Goal: Task Accomplishment & Management: Use online tool/utility

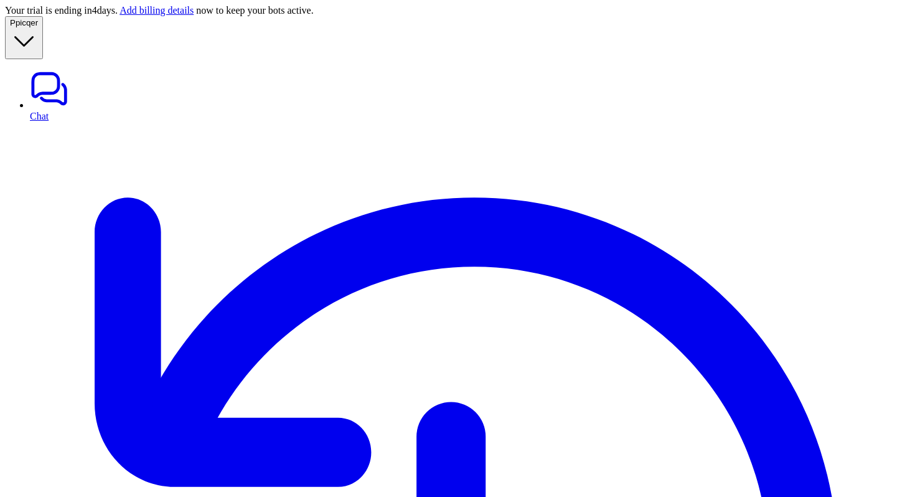
copy div "can you track order with id 5000123456 P"
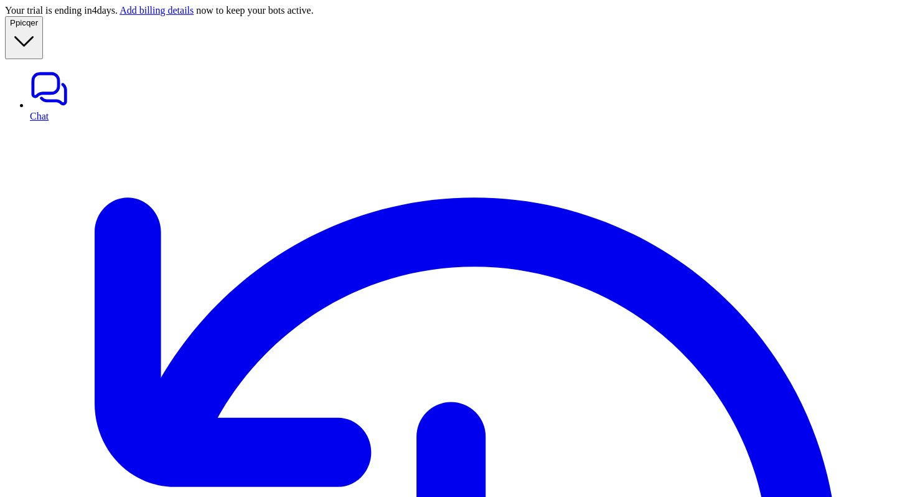
copy p "5000123456"
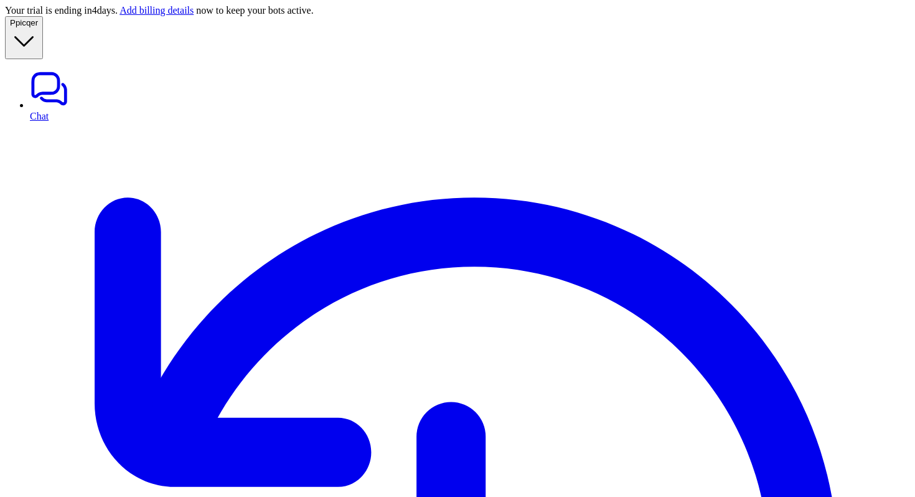
copy div "can you track order with id 5000123456 P"
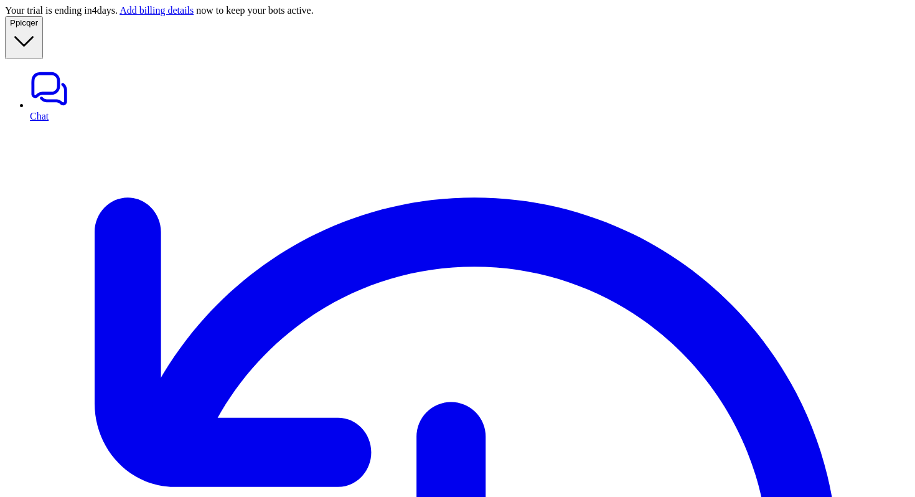
scroll to position [436, 0]
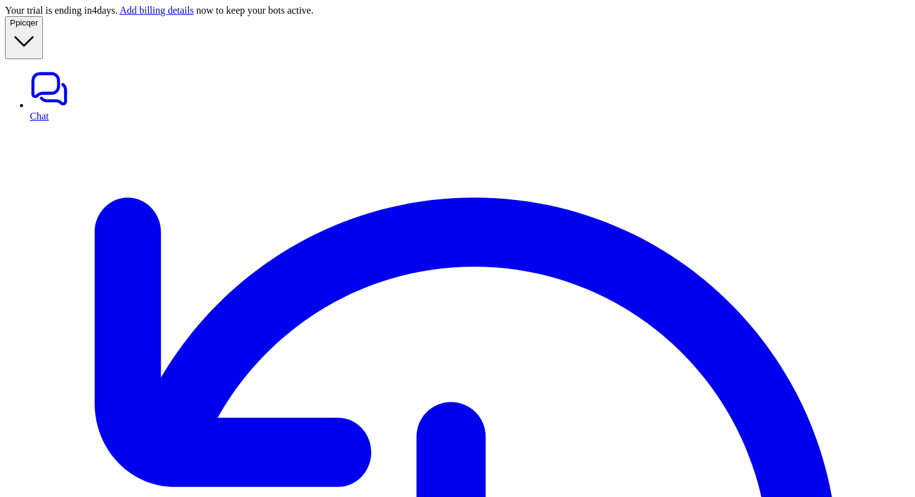
copy p "picqer_change_shipping_address"
paste div
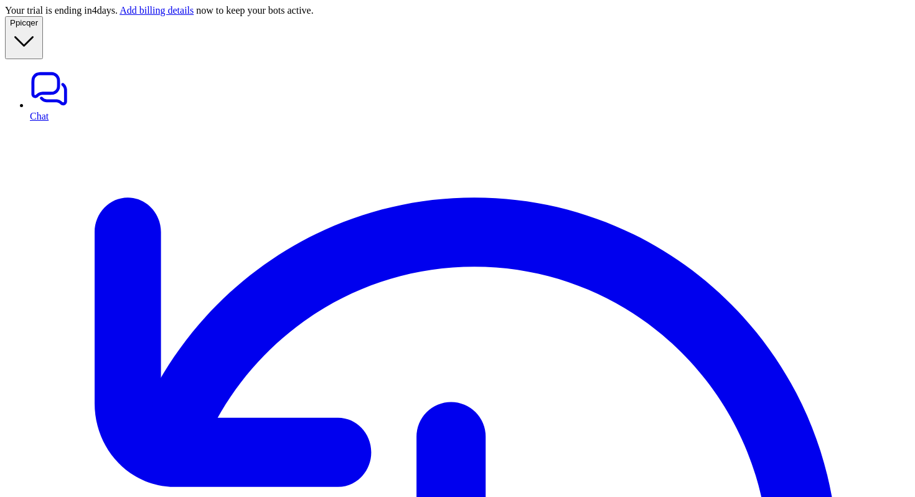
scroll to position [630, 0]
copy p "5000123456"
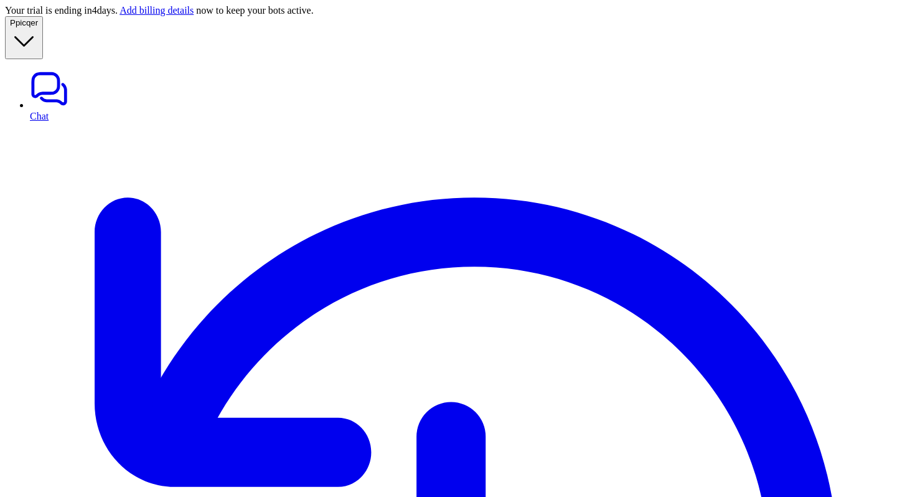
copy div "can you change the shipping address for id 5000123456 P"
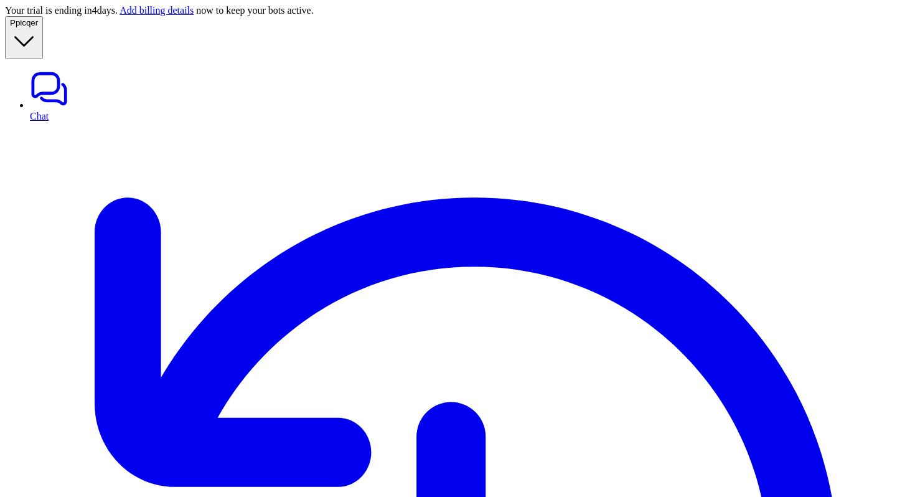
copy div "can you change the shipping address for id 5000123456 P"
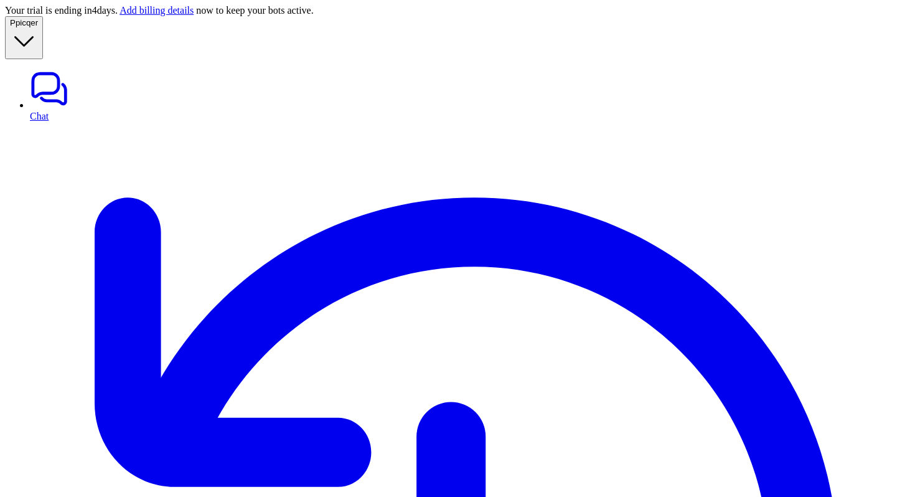
drag, startPoint x: 849, startPoint y: 152, endPoint x: 895, endPoint y: 154, distance: 46.7
drag, startPoint x: 895, startPoint y: 154, endPoint x: 848, endPoint y: 156, distance: 47.4
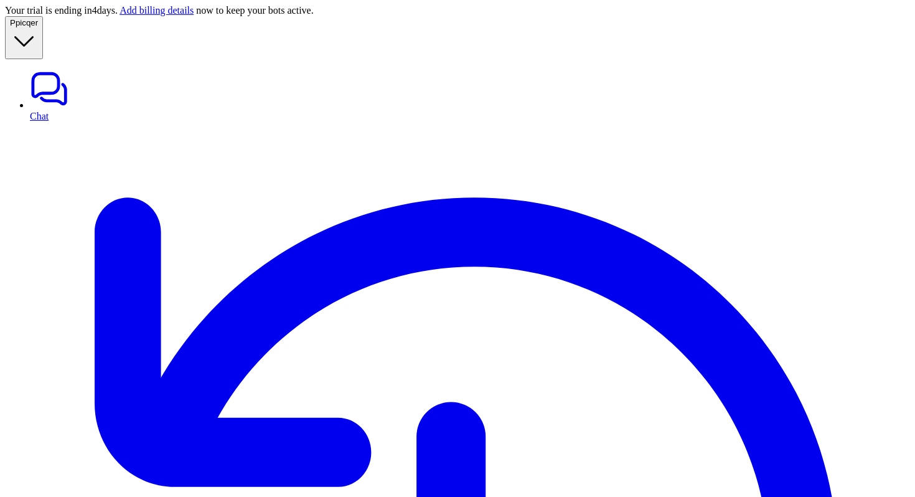
copy p "O2025-1003"
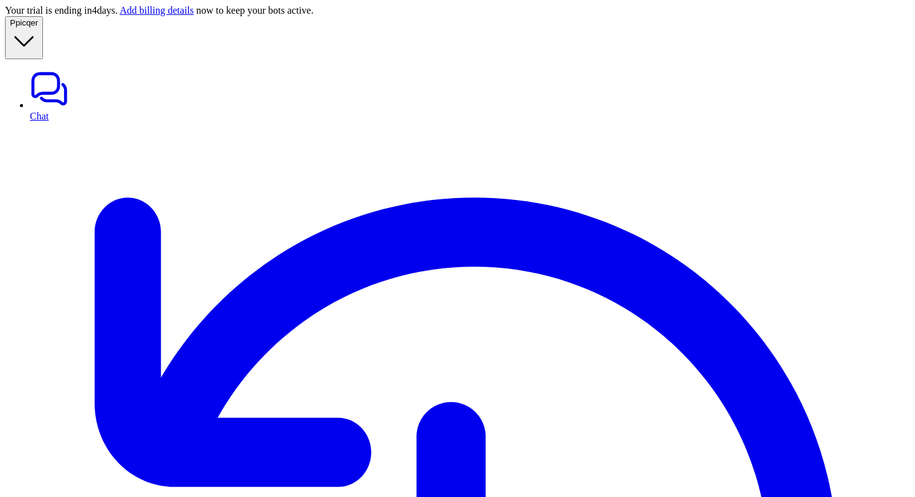
copy p "address"
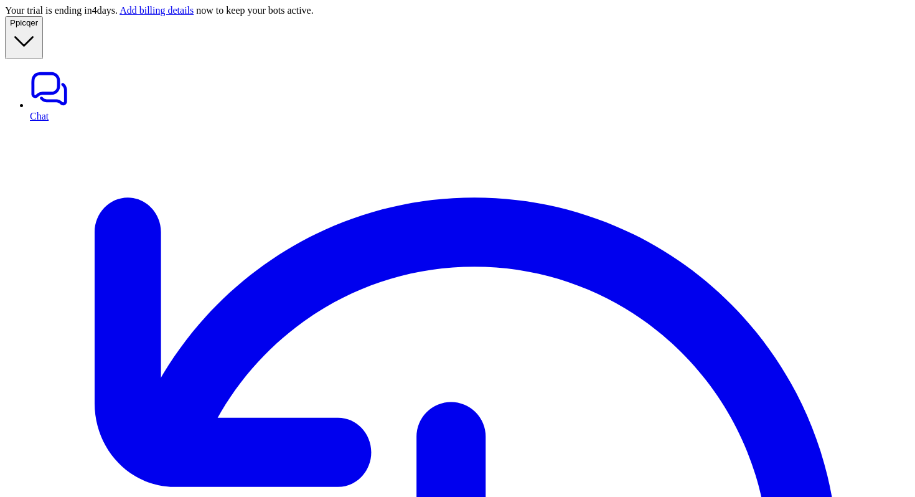
drag, startPoint x: 824, startPoint y: 315, endPoint x: 705, endPoint y: 240, distance: 140.4
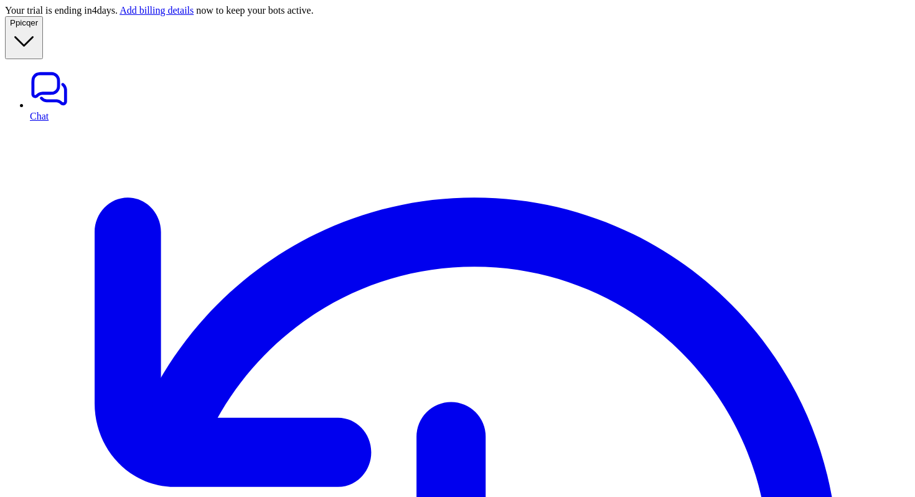
copy ul "Recipient Name Street Address City Postal Code Country Phone Number (optional)"
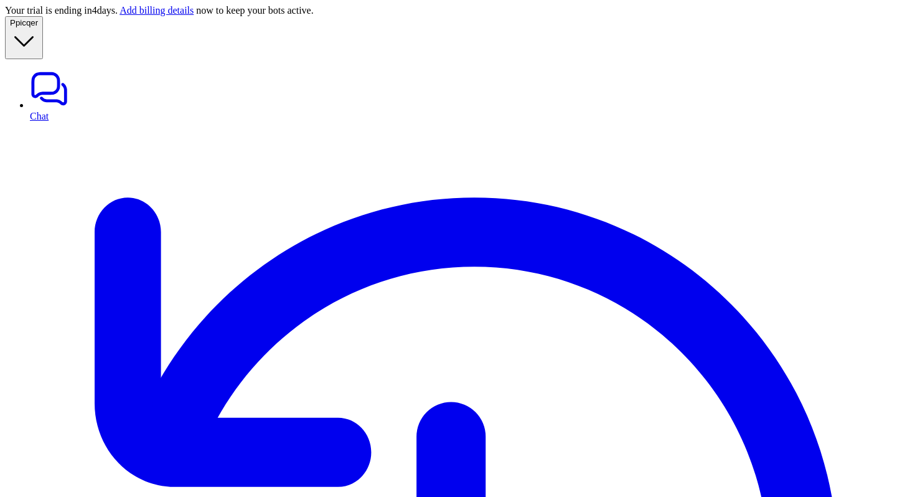
scroll to position [0, 0]
copy div "can you change the shipping address for id 5000123456 P"
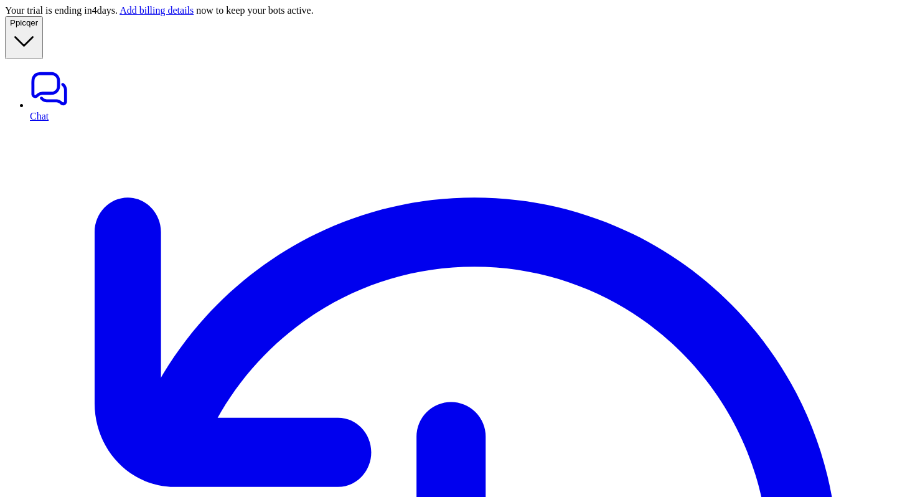
paste div
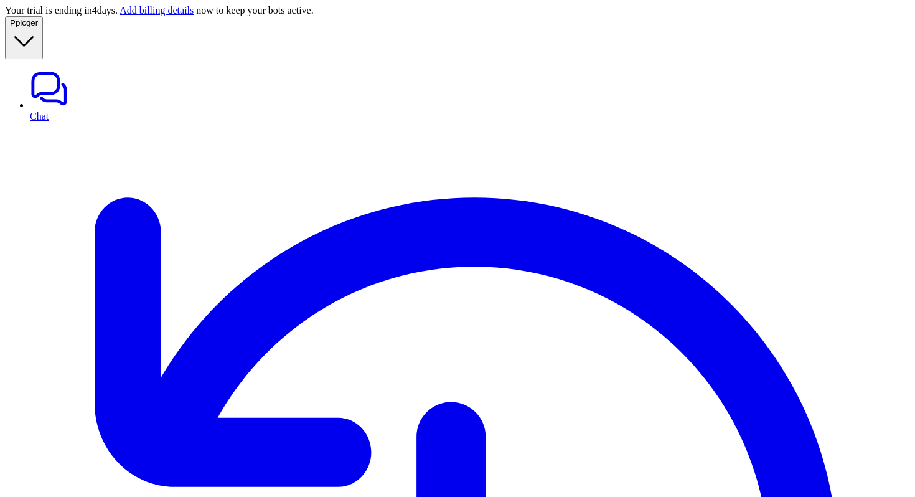
drag, startPoint x: 820, startPoint y: 339, endPoint x: 707, endPoint y: 248, distance: 145.6
copy ul "Recipient Name Street Address City State or Region Postal Code Country Phone Nu…"
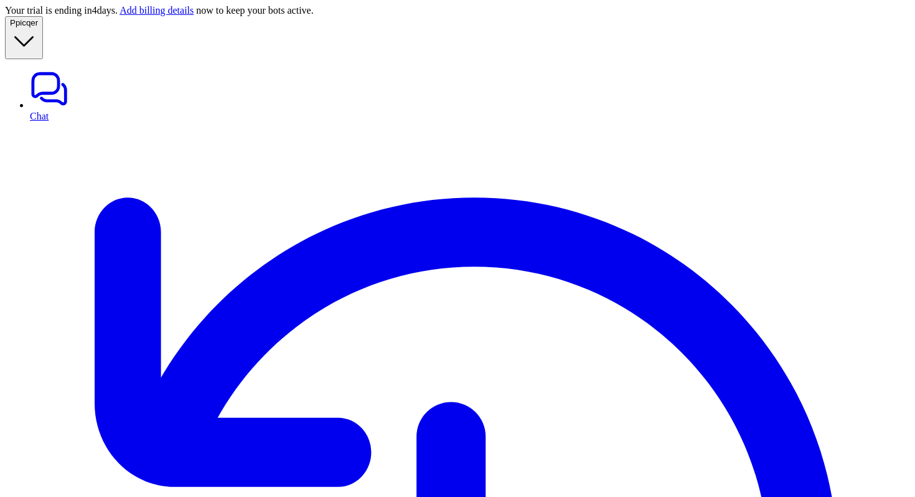
click at [52, 69] on link "Chat" at bounding box center [470, 95] width 880 height 52
type textarea "**********"
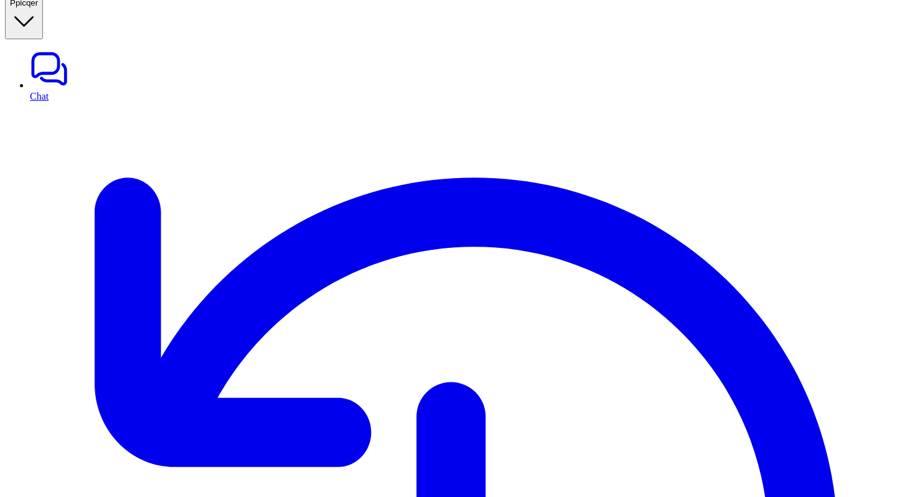
scroll to position [454, 0]
drag, startPoint x: 368, startPoint y: 157, endPoint x: 687, endPoint y: 262, distance: 335.5
copy ul "eliveryname (Recipient’s Name) deliverycontactname (Recipient’s Name) deliverya…"
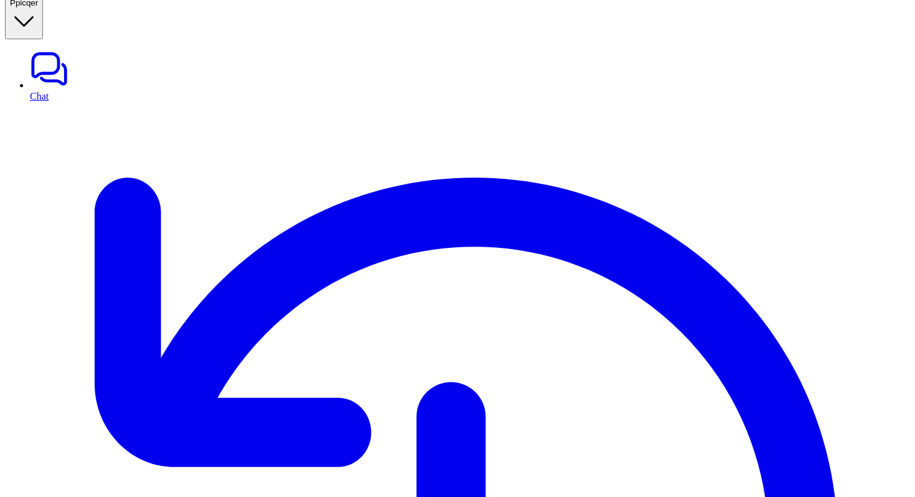
drag, startPoint x: 363, startPoint y: 161, endPoint x: 709, endPoint y: 258, distance: 359.4
copy ul "deliveryname (Recipient’s Name) deliverycontactname (Recipient’s Name) delivery…"
drag, startPoint x: 340, startPoint y: 296, endPoint x: 623, endPoint y: 328, distance: 284.3
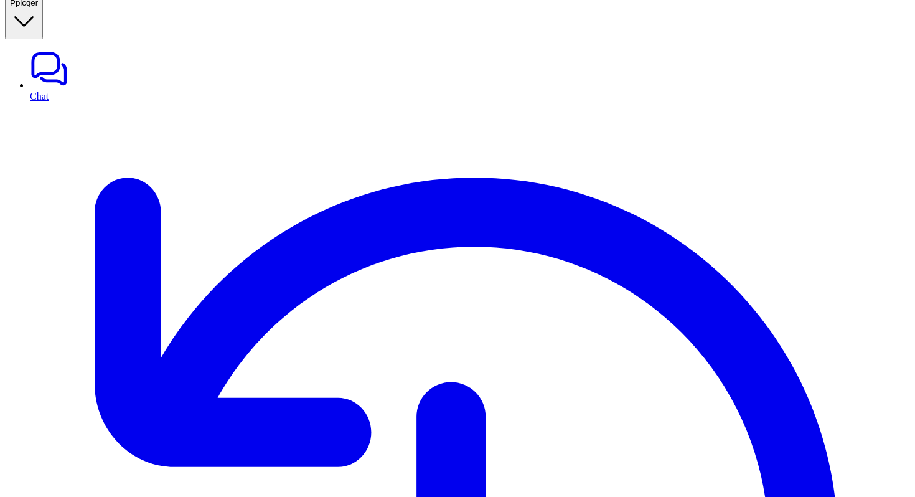
copy p "{ "deliveryname": "Sarah Tan", "deliverycontactname": "Sarah Tan", "deliveryadd…"
drag, startPoint x: 342, startPoint y: 297, endPoint x: 581, endPoint y: 317, distance: 239.8
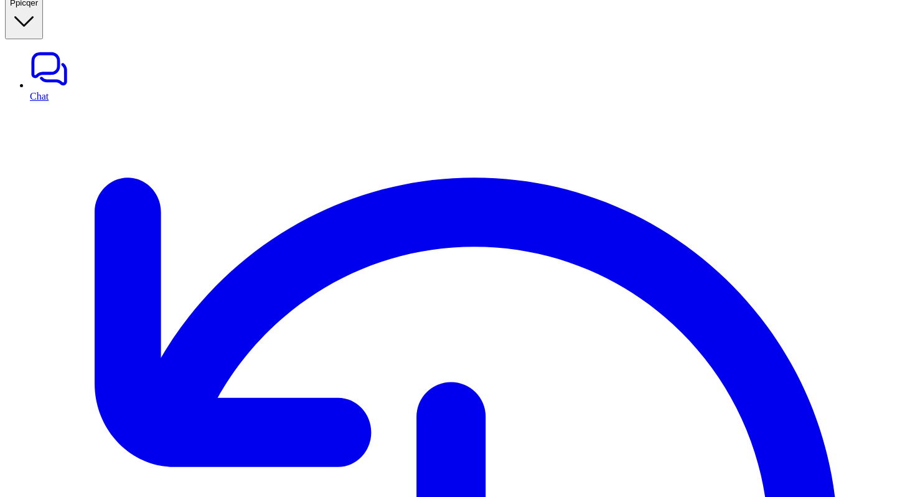
copy p "Your shipping address for order #5000123456 has been successfully updated. The …"
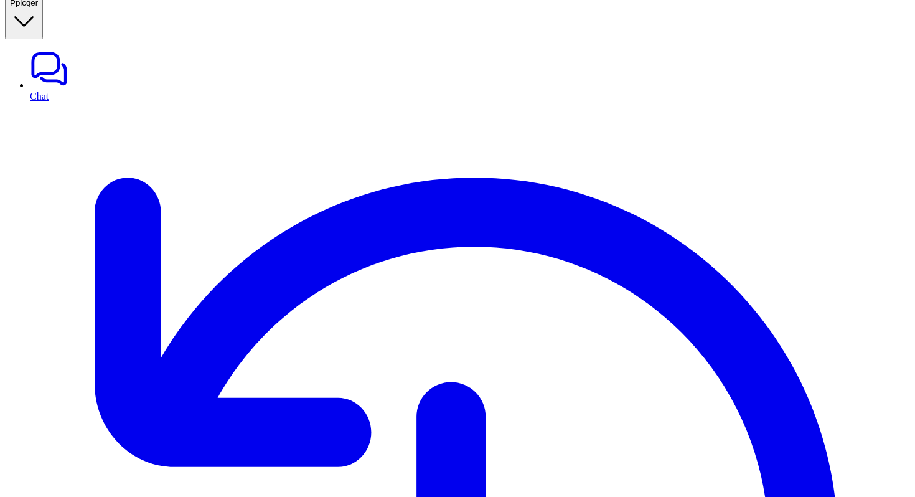
copy div "caan you update shipping address for id 5000123456 P"
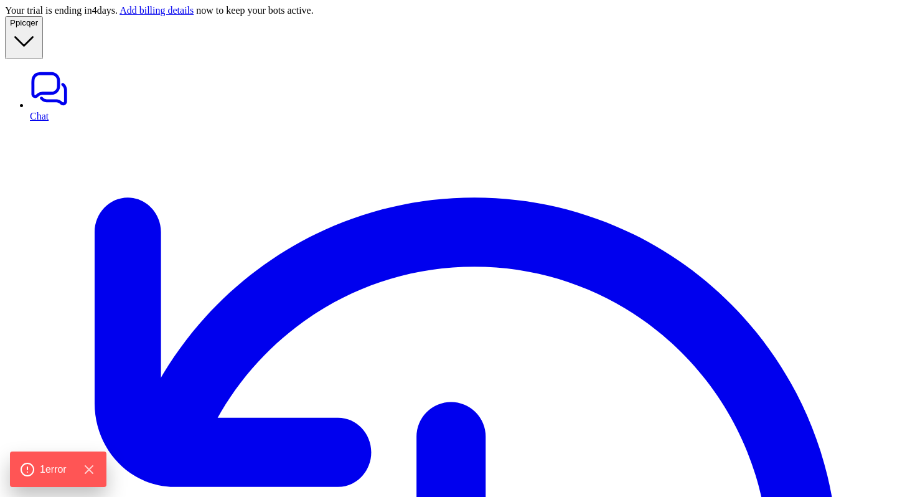
type textarea "**********"
paste div
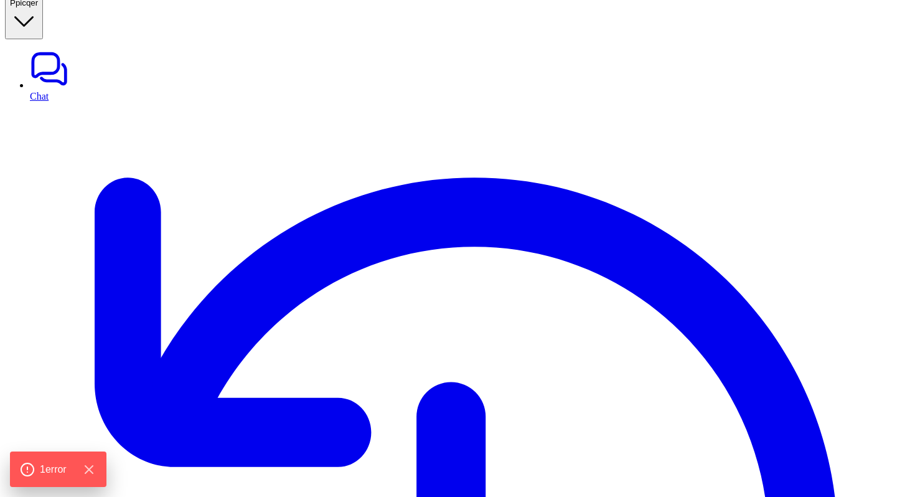
drag, startPoint x: 574, startPoint y: 299, endPoint x: 360, endPoint y: 197, distance: 236.9
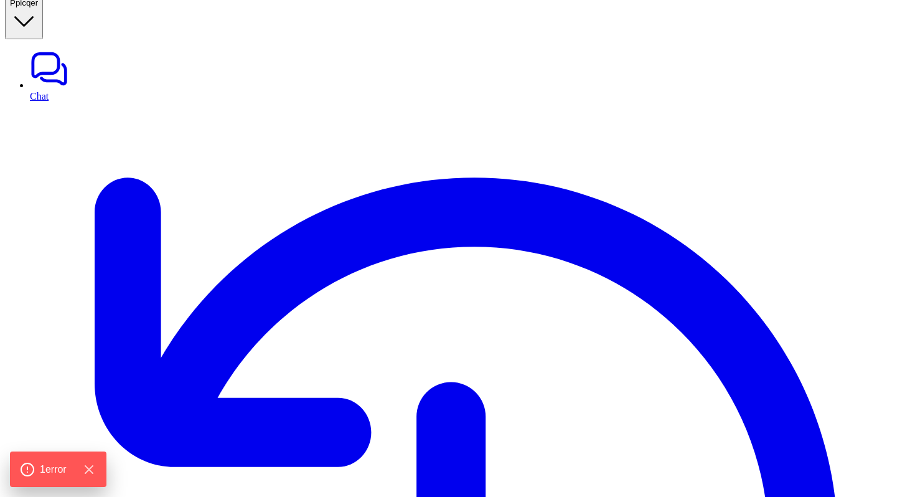
copy ul "deliveryname (recipient's name) deliverycontactname (contact person's name) del…"
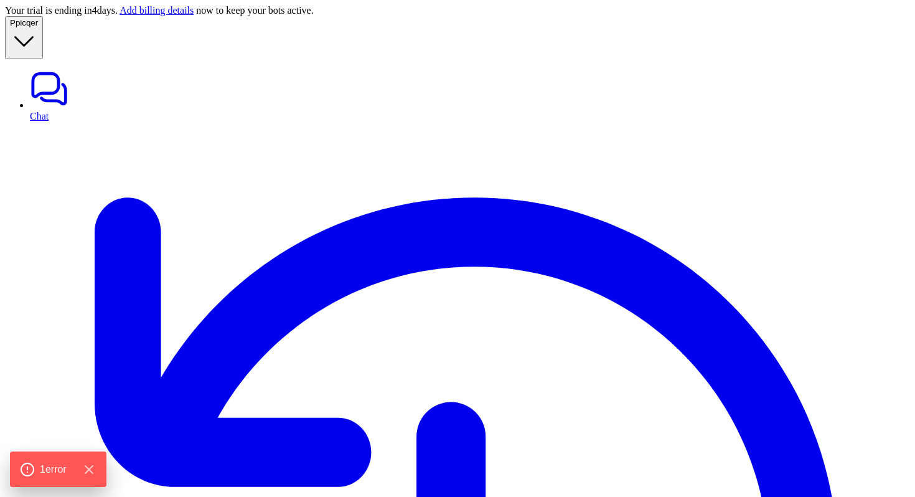
scroll to position [220, 0]
drag, startPoint x: 336, startPoint y: 136, endPoint x: 651, endPoint y: 146, distance: 315.0
copy span "It looks like I need a bit more detail for the new address. Please provide:"
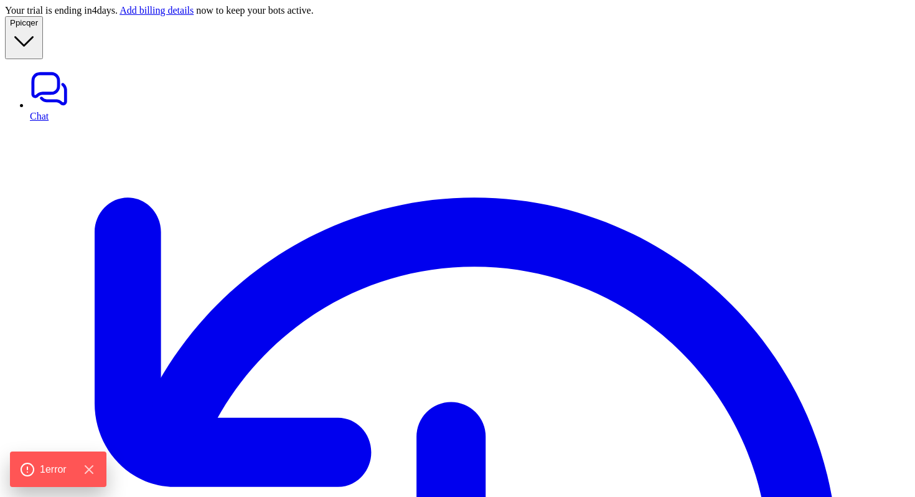
drag, startPoint x: 358, startPoint y: 176, endPoint x: 575, endPoint y: 279, distance: 239.9
copy ul "deliveryname (recipient's name) deliverycontactname (contact person's name) del…"
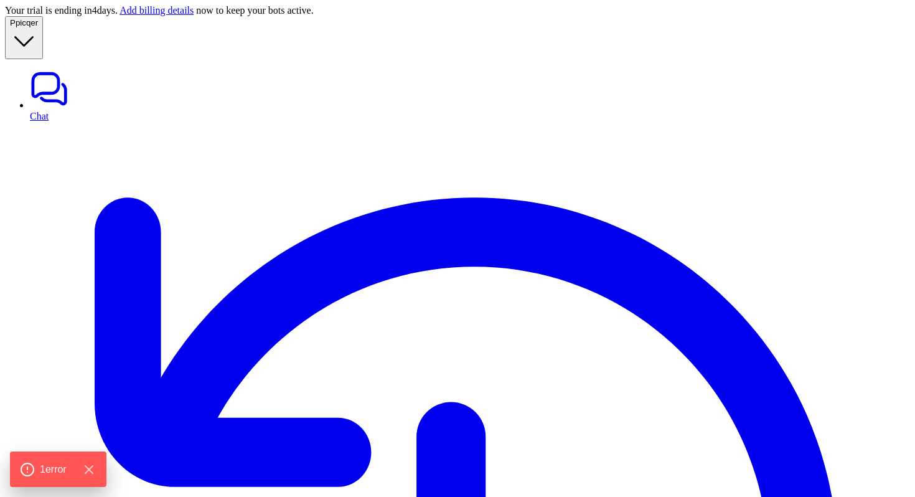
scroll to position [146, 0]
click at [96, 69] on link "Chat" at bounding box center [470, 95] width 880 height 52
paste div
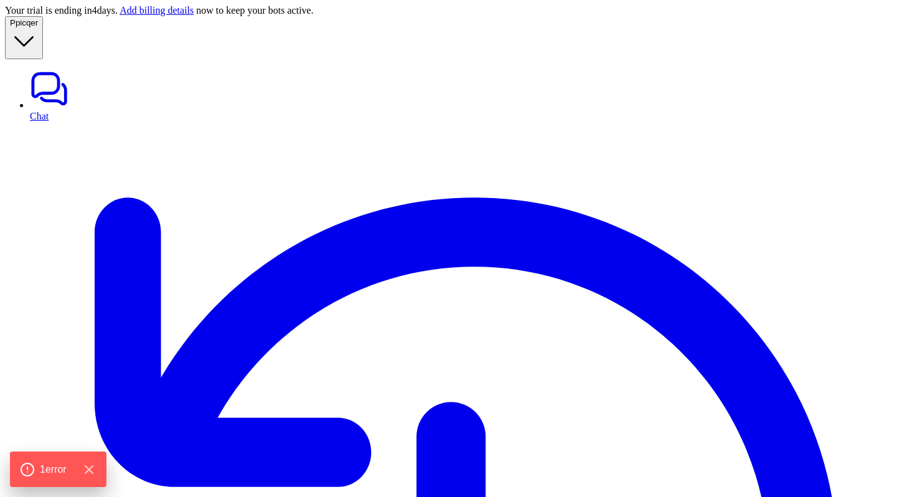
scroll to position [20, 0]
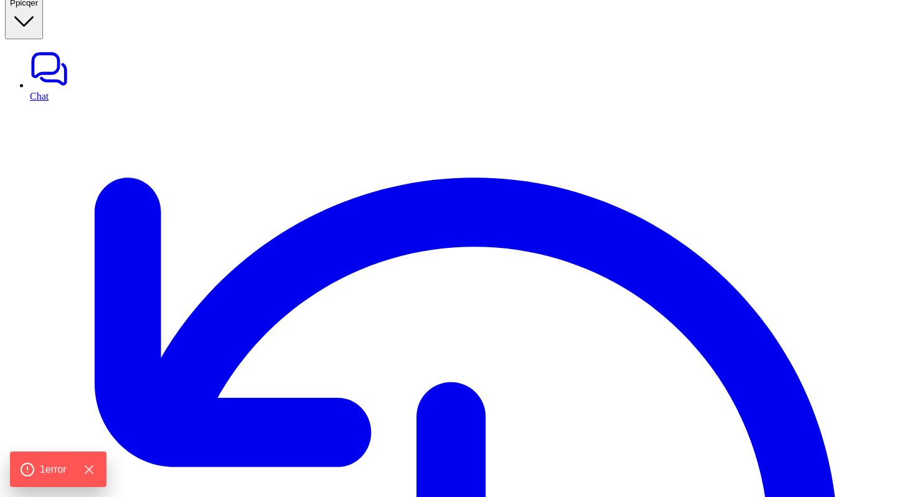
paste div
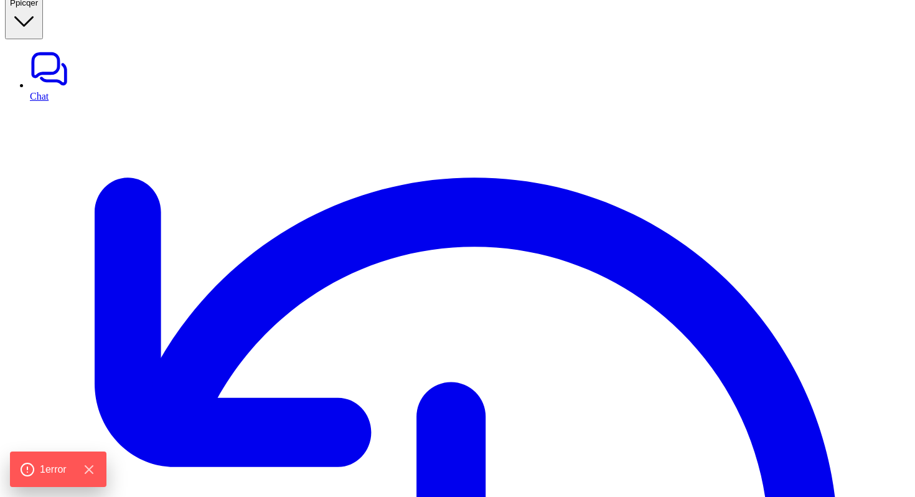
scroll to position [61, 0]
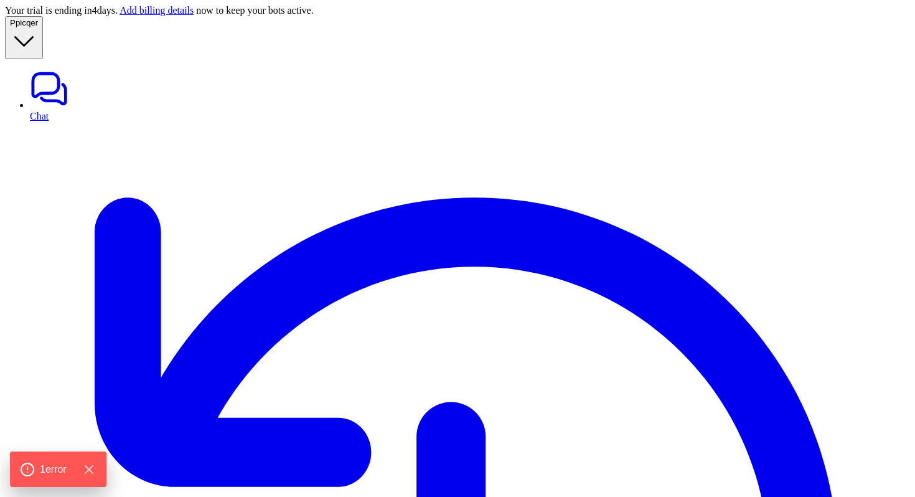
type textarea "**********"
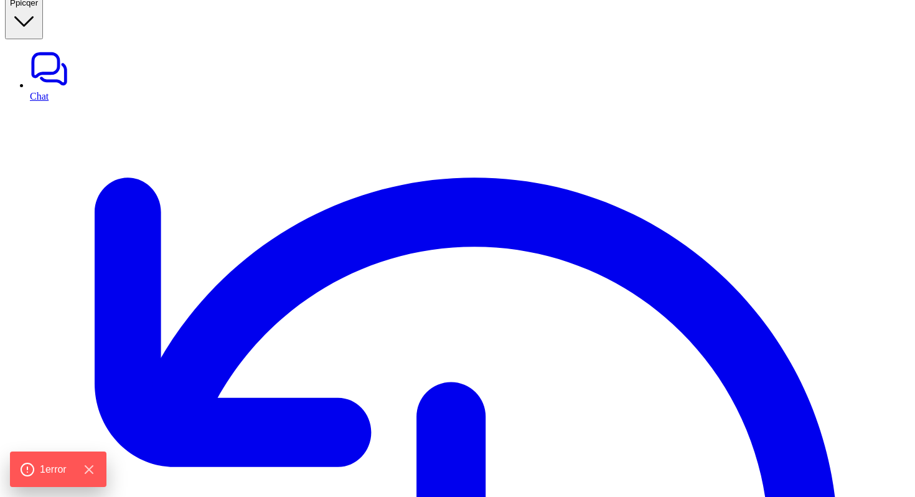
drag, startPoint x: 360, startPoint y: 123, endPoint x: 579, endPoint y: 223, distance: 241.4
copy ul "deliveryname (recipient's name) deliverycontactname (contact person's name) del…"
paste div
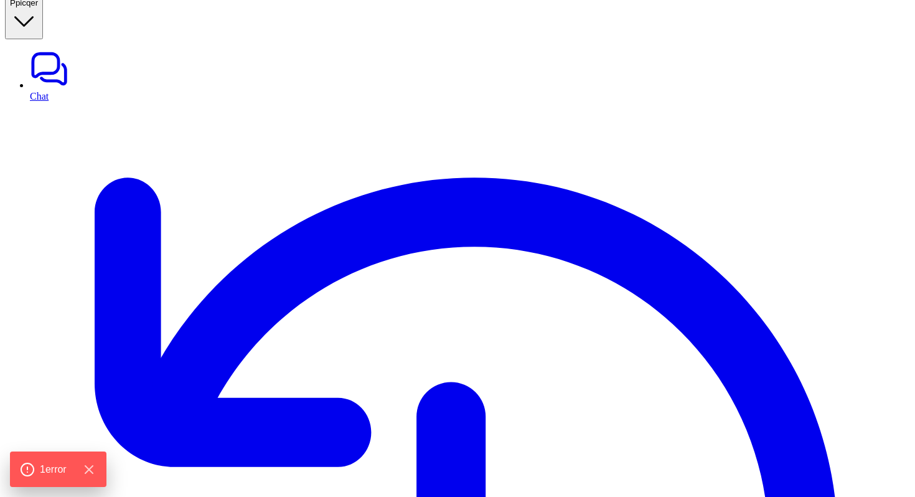
scroll to position [198, 0]
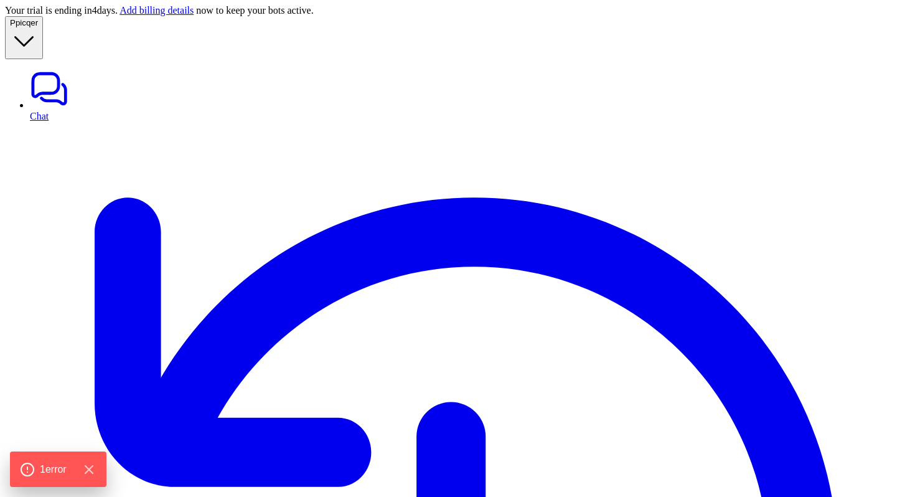
type textarea "**********"
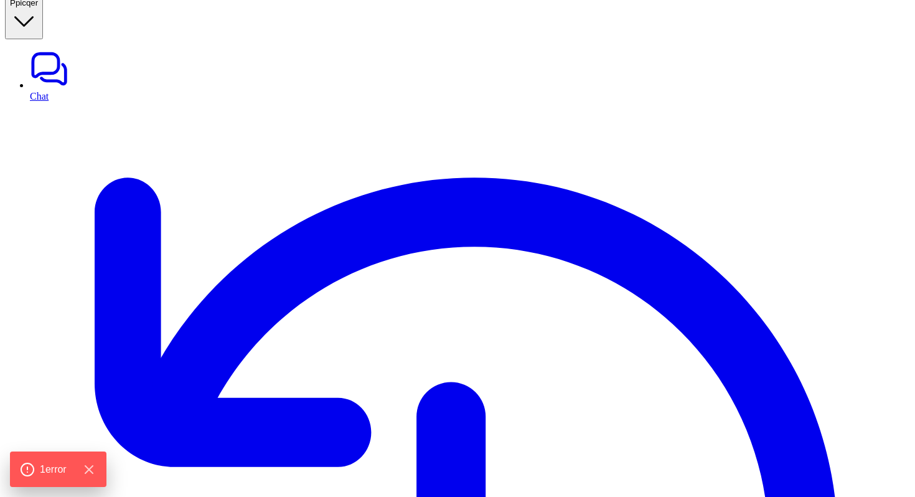
drag, startPoint x: 665, startPoint y: 294, endPoint x: 367, endPoint y: 199, distance: 312.5
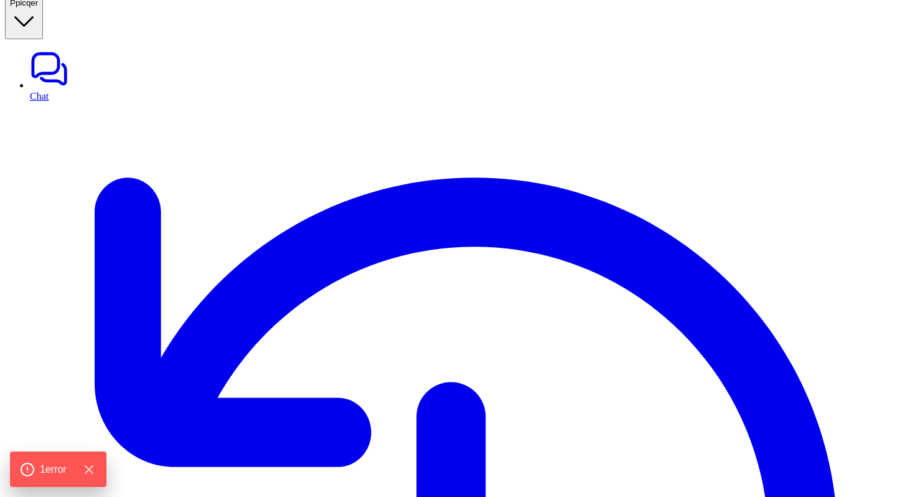
drag, startPoint x: 359, startPoint y: 190, endPoint x: 665, endPoint y: 297, distance: 323.5
copy ul "deliveryname (nama penerima) deliverycontactname (nama kontak) deliveryaddress …"
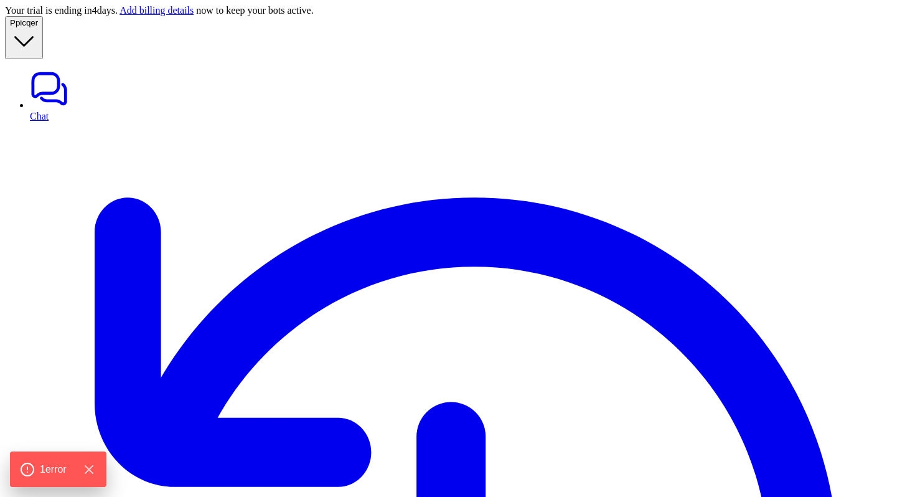
scroll to position [0, 0]
copy p "5000123456"
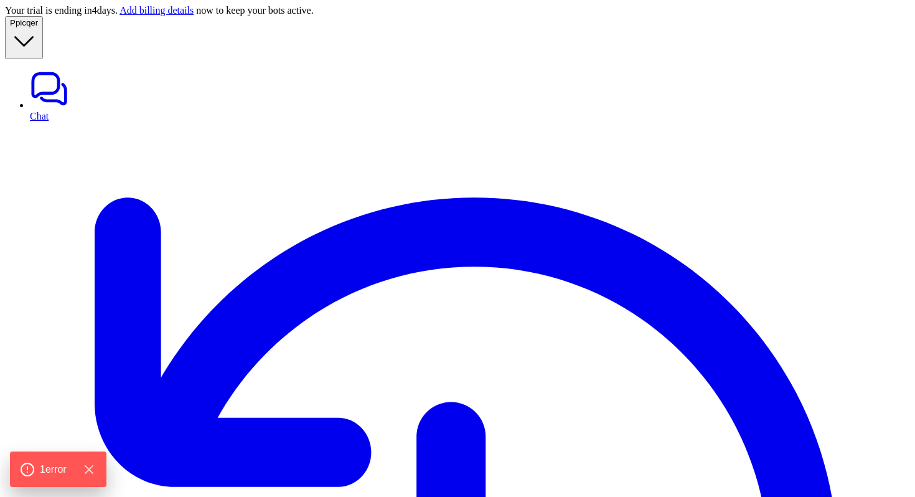
type textarea "**********"
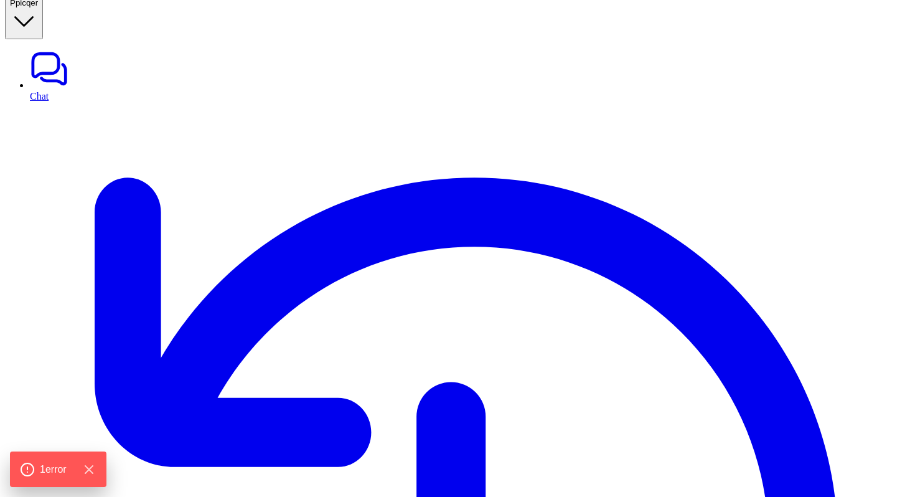
paste div
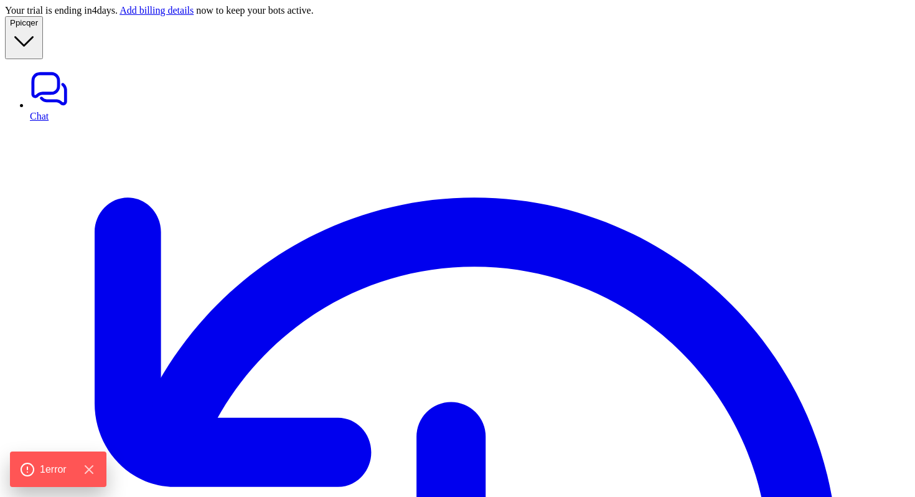
type textarea "**********"
paste div
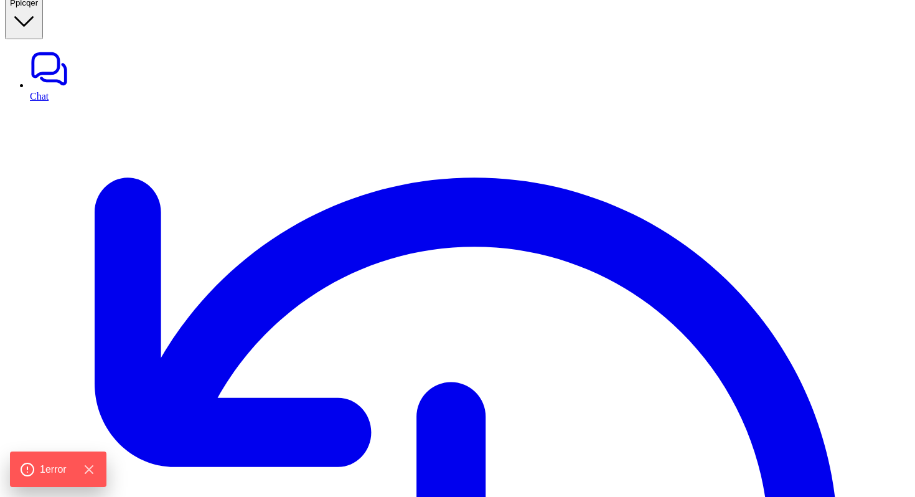
copy div "can you track order with id 5000123456 P"
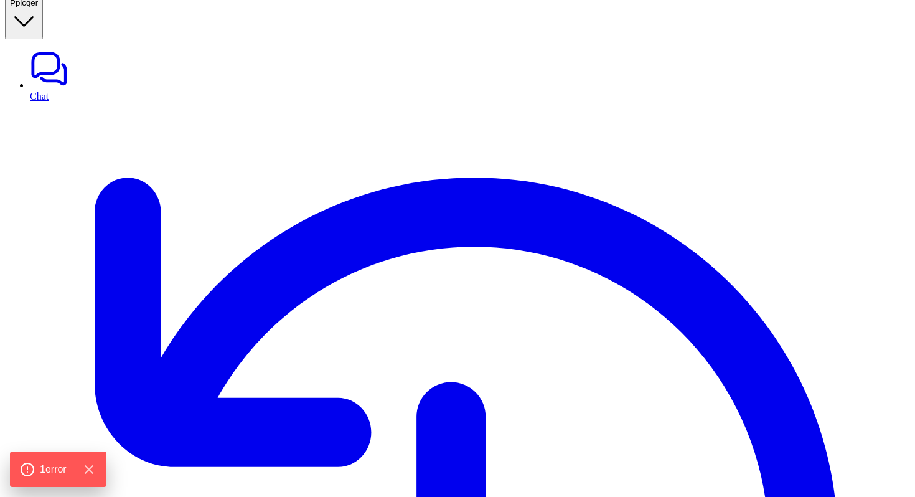
paste div
copy p "5000123456"
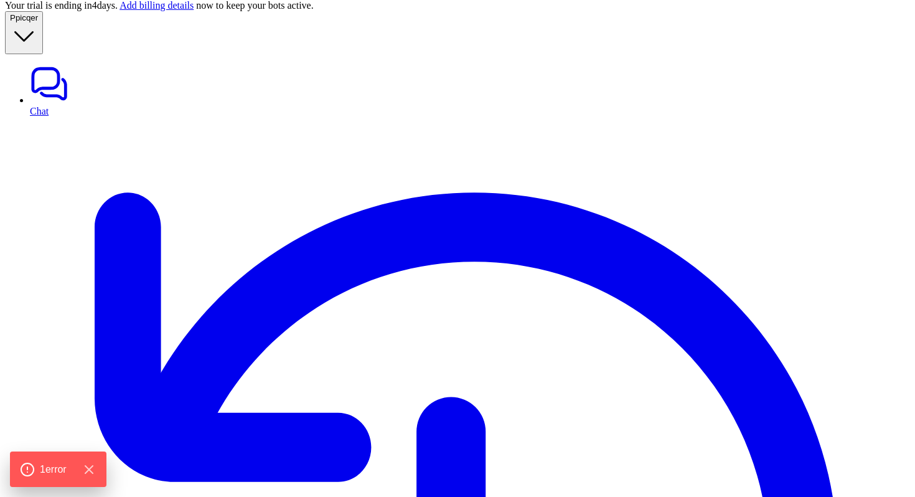
scroll to position [4, 0]
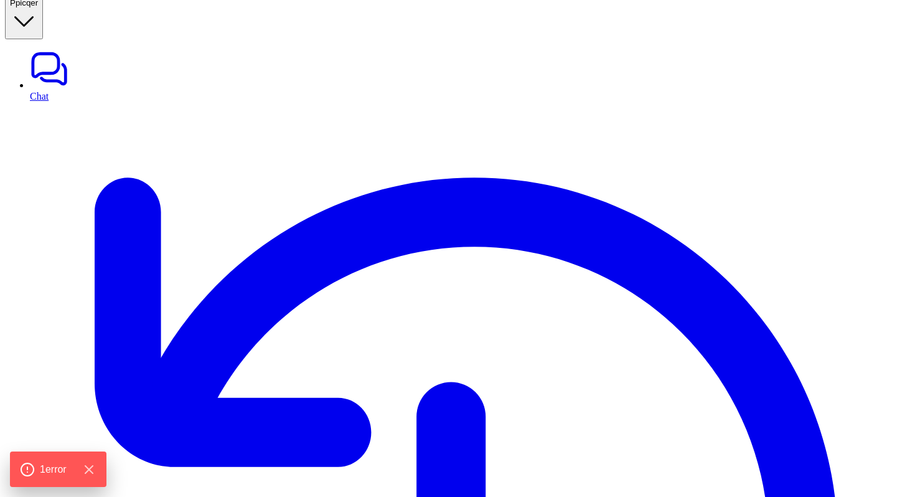
scroll to position [261, 0]
